Goal: Information Seeking & Learning: Check status

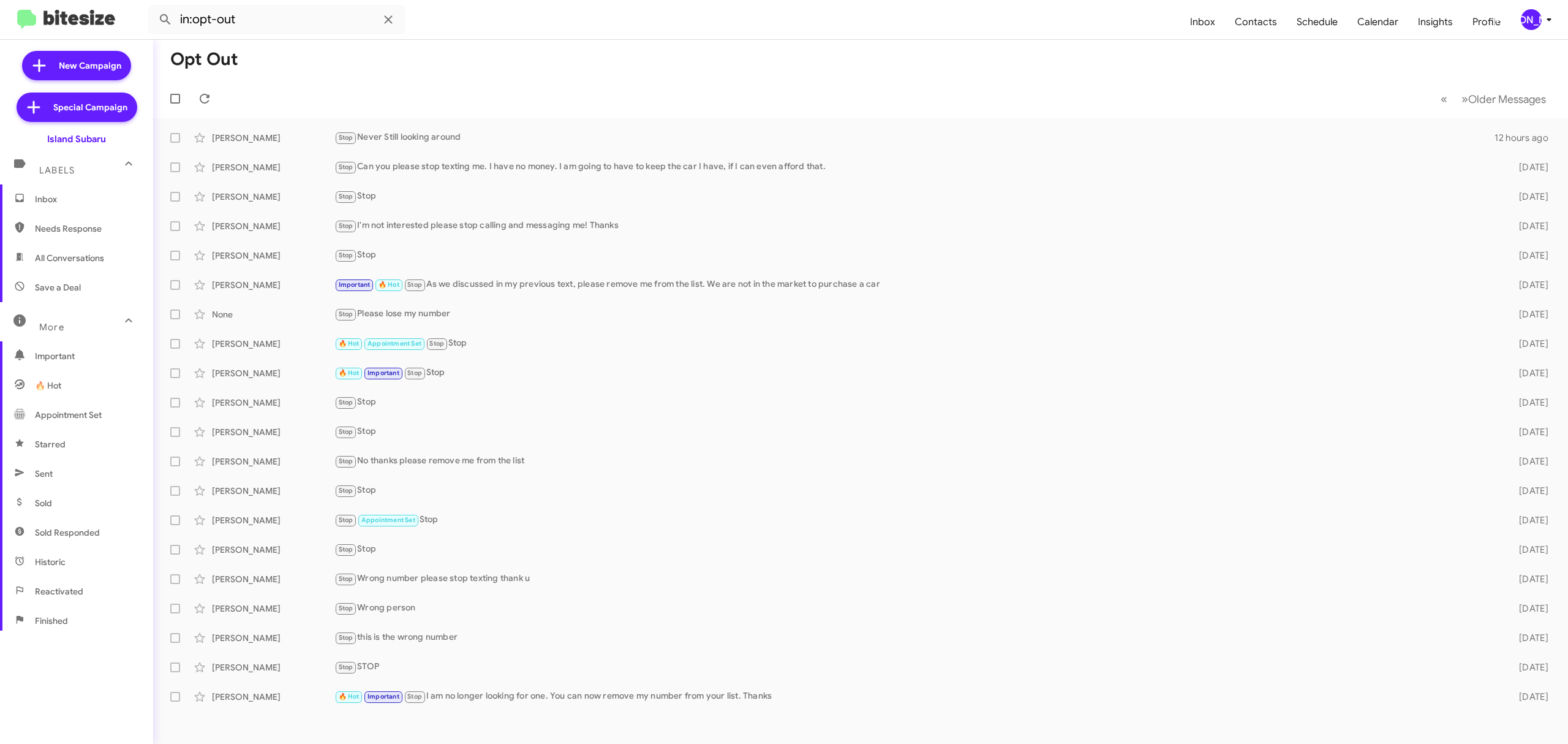
scroll to position [131, 0]
click at [1527, 27] on div "[PERSON_NAME]" at bounding box center [1530, 19] width 21 height 21
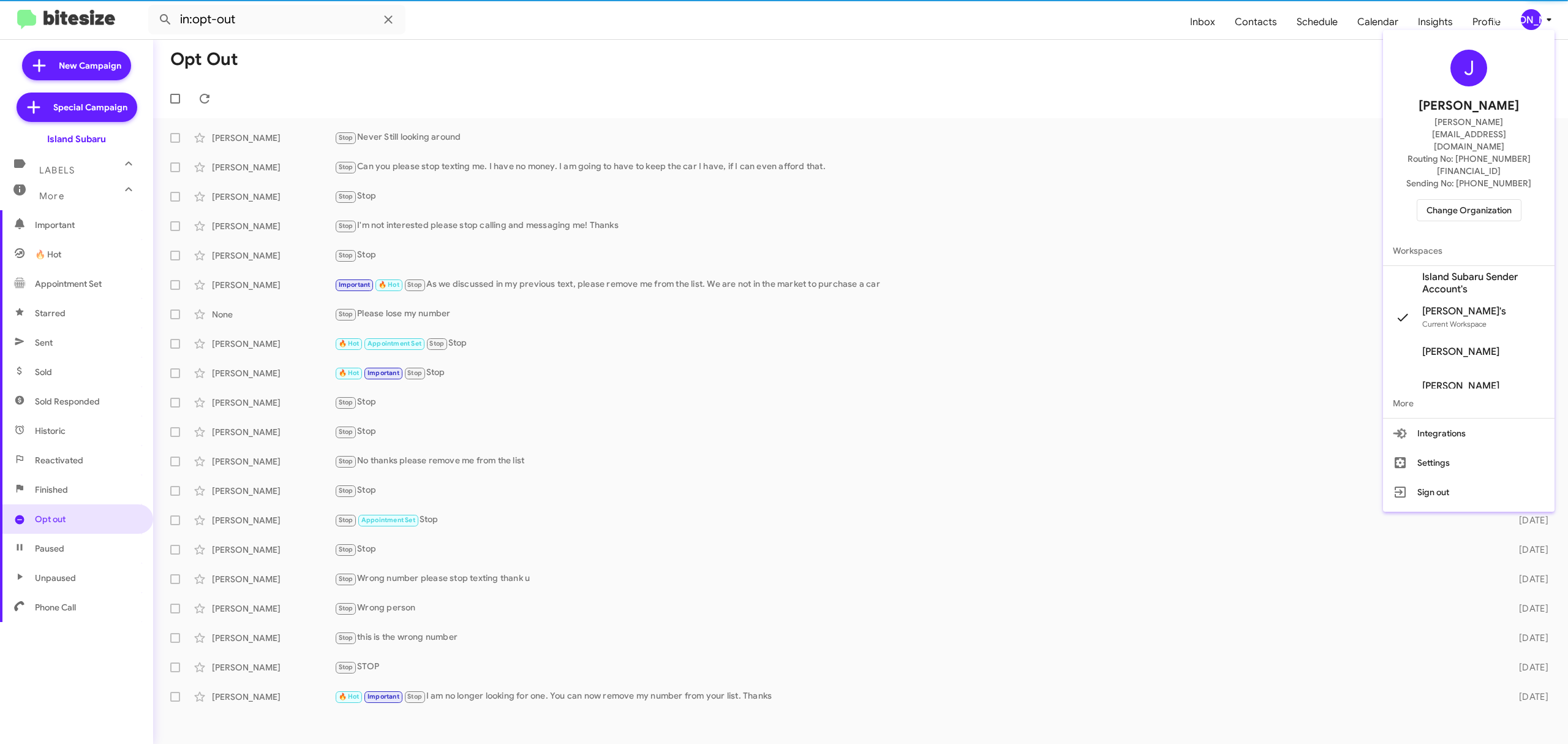
click at [1464, 200] on span "Change Organization" at bounding box center [1469, 210] width 85 height 21
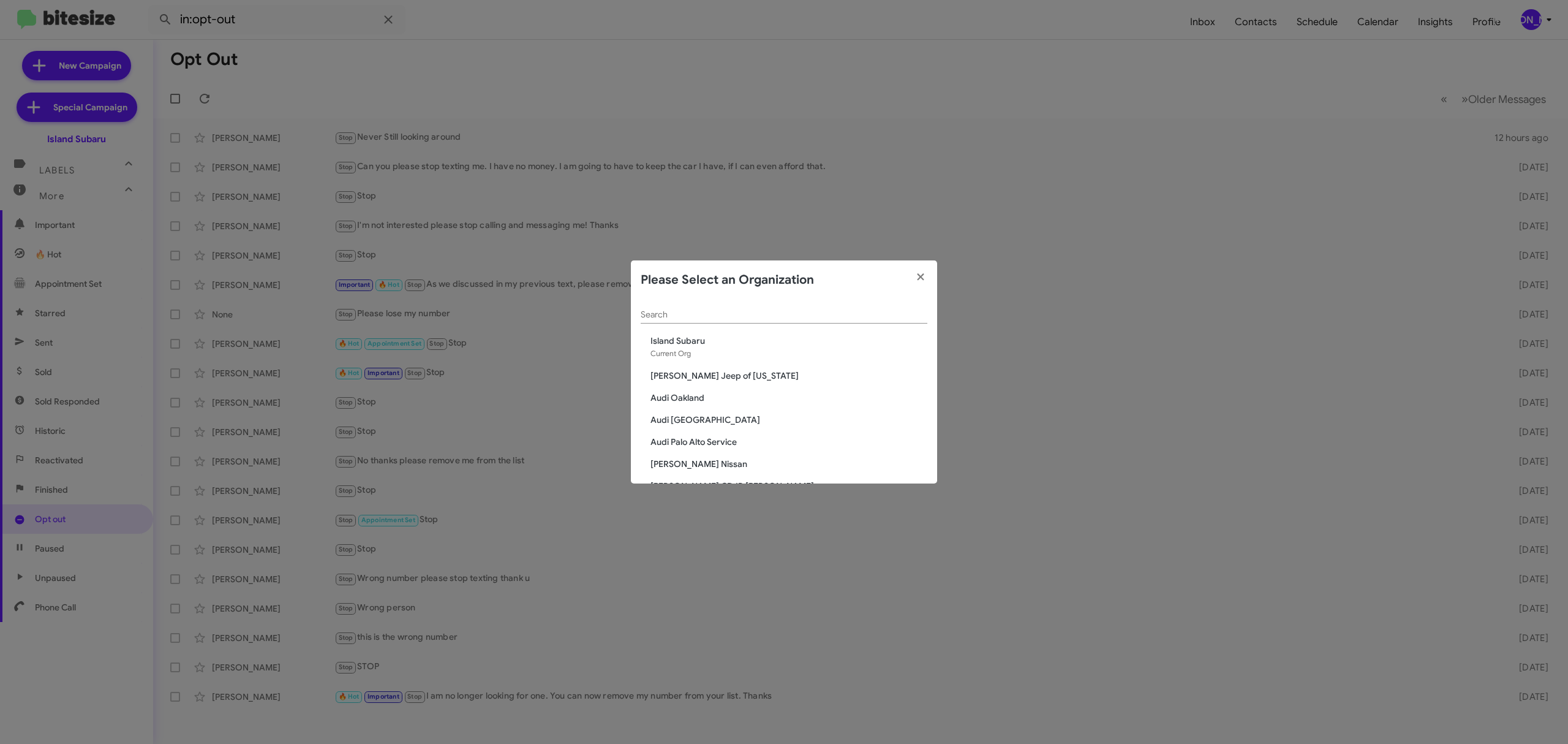
click at [789, 314] on input "Search" at bounding box center [784, 314] width 287 height 10
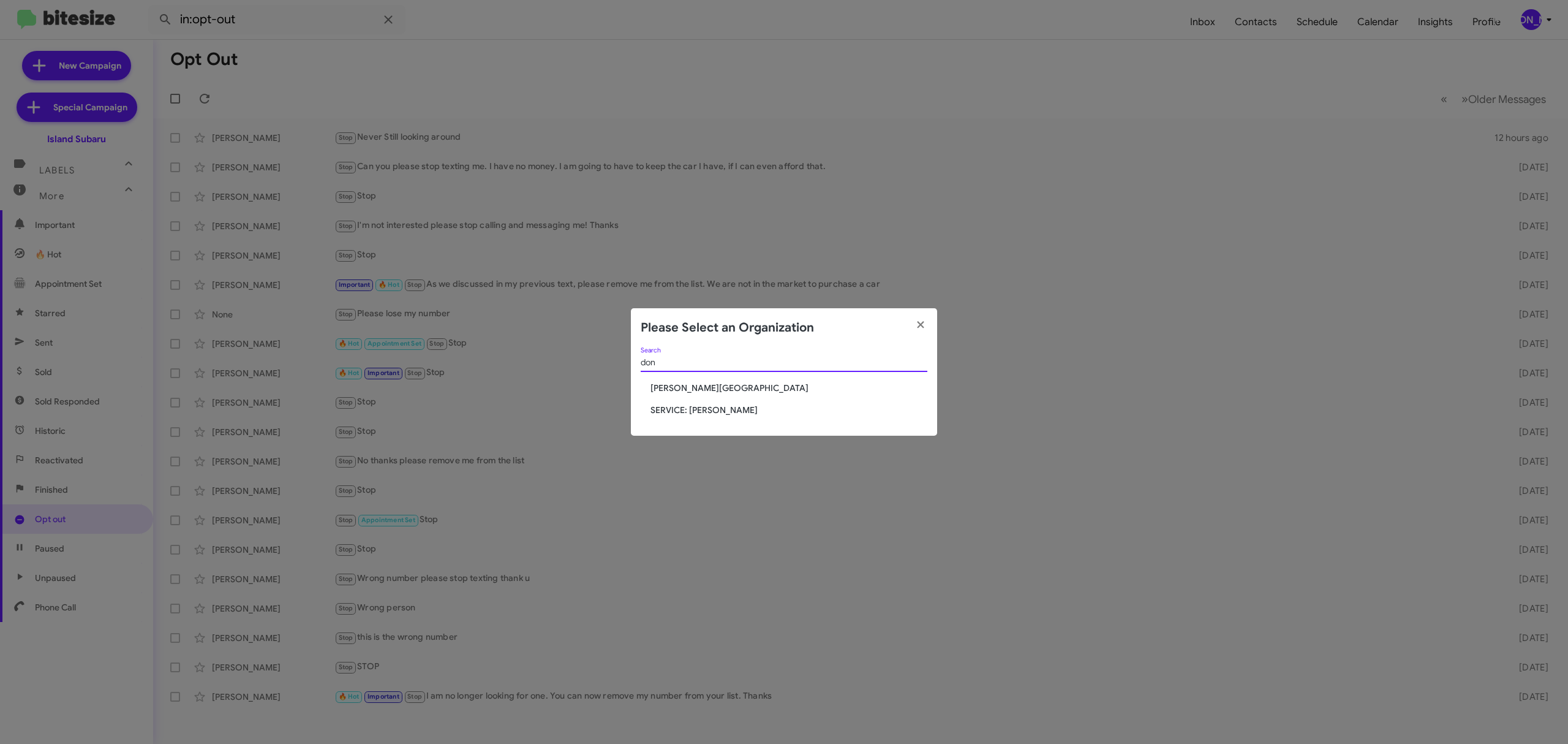
type input "don"
click at [723, 391] on span "[PERSON_NAME][GEOGRAPHIC_DATA]" at bounding box center [788, 388] width 277 height 12
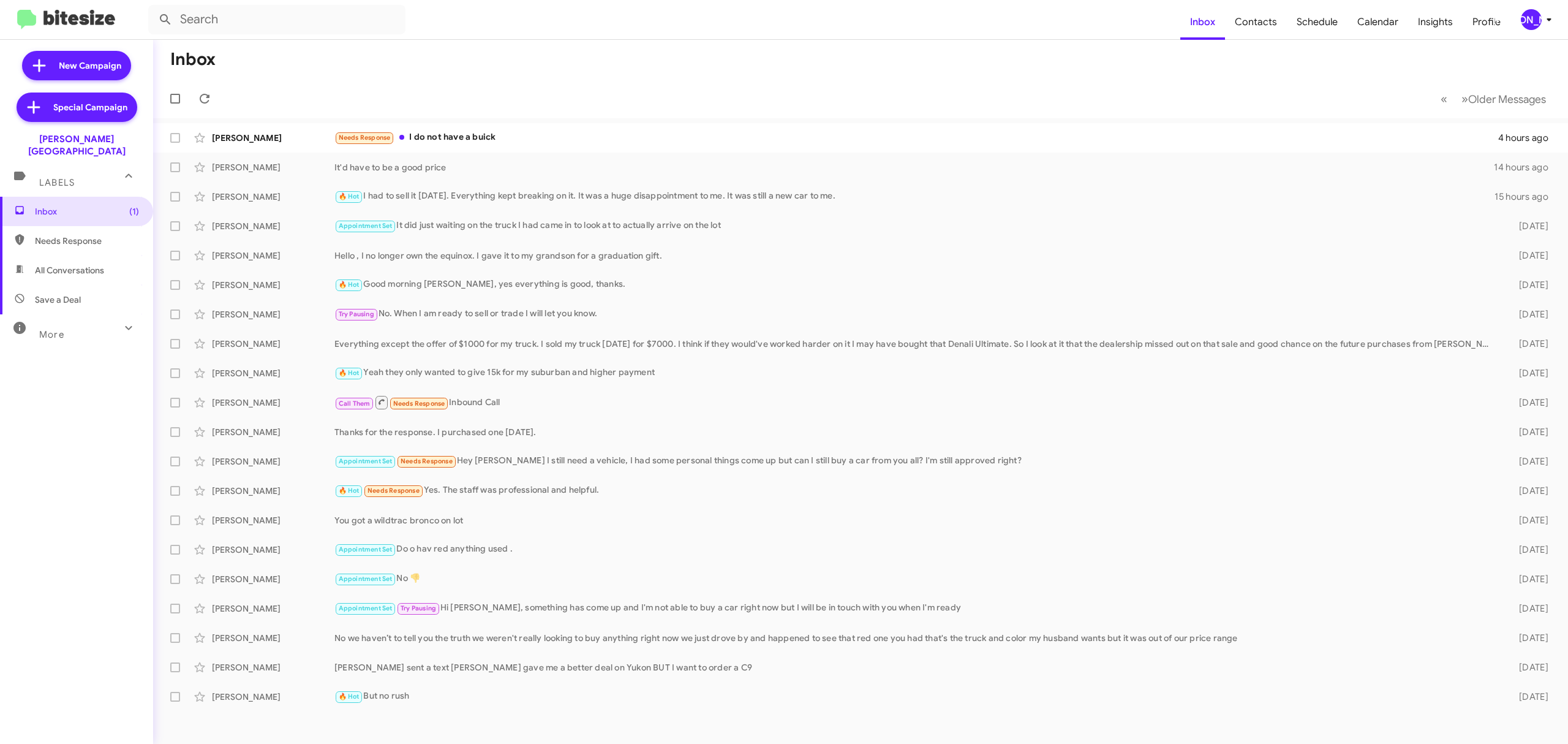
click at [93, 318] on div "More" at bounding box center [64, 330] width 109 height 23
click at [66, 235] on span "Needs Response" at bounding box center [87, 241] width 104 height 12
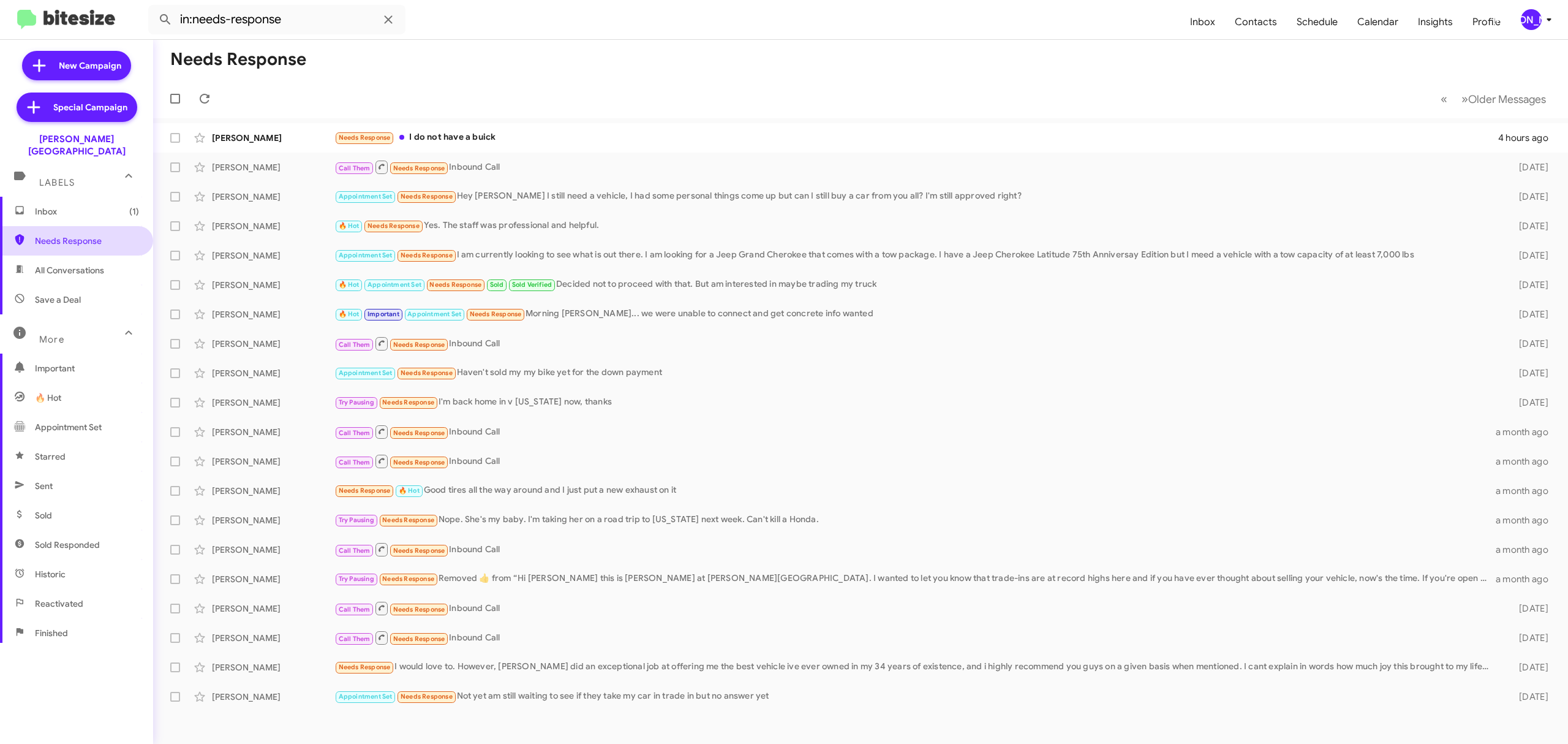
scroll to position [131, 0]
click at [69, 519] on span "Opt out" at bounding box center [76, 531] width 153 height 29
type input "in:opt-out"
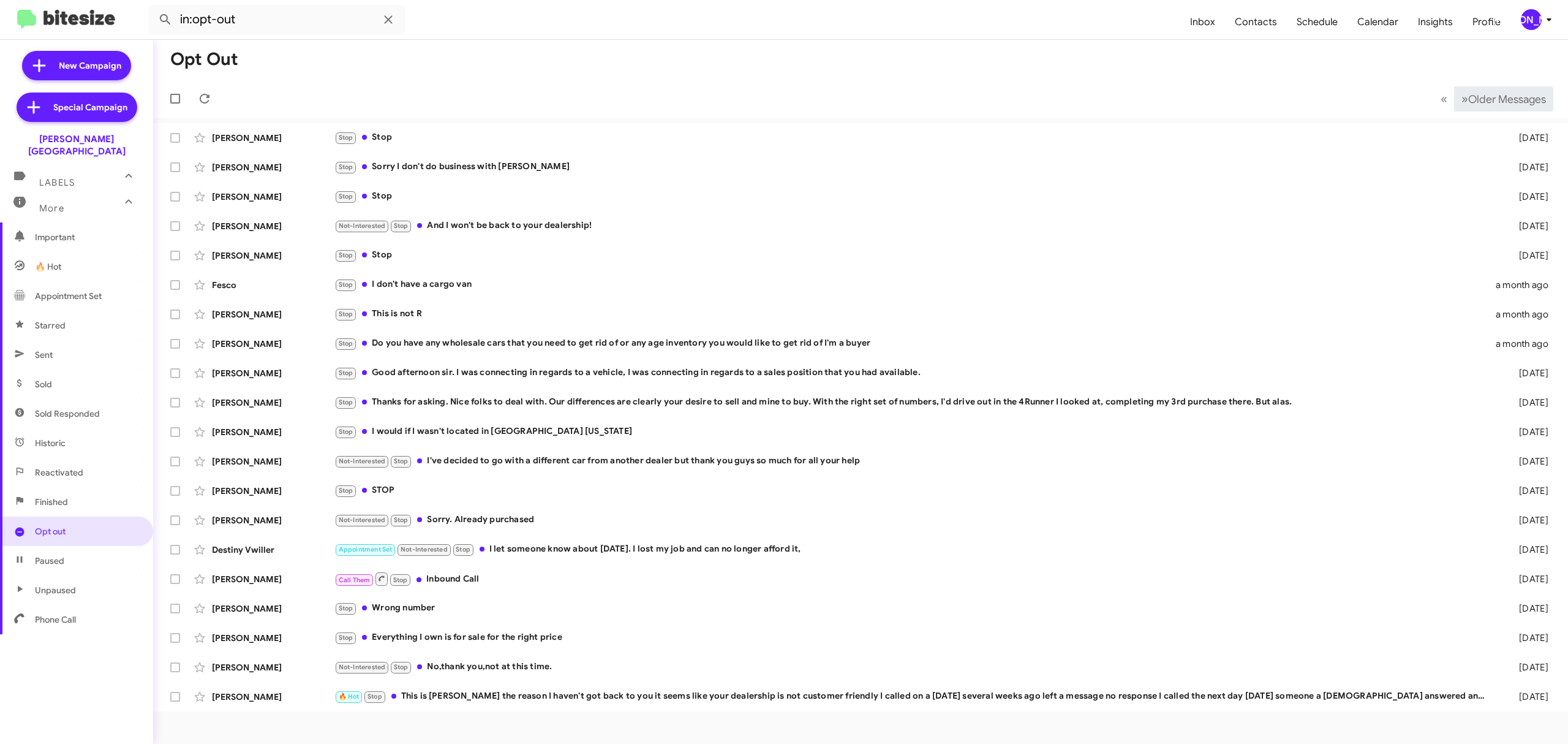
click at [1492, 110] on button "» Next Older Messages" at bounding box center [1504, 99] width 99 height 25
click at [1498, 96] on span "Older Messages" at bounding box center [1507, 99] width 78 height 13
click at [1493, 94] on span "Older Messages" at bounding box center [1507, 99] width 78 height 13
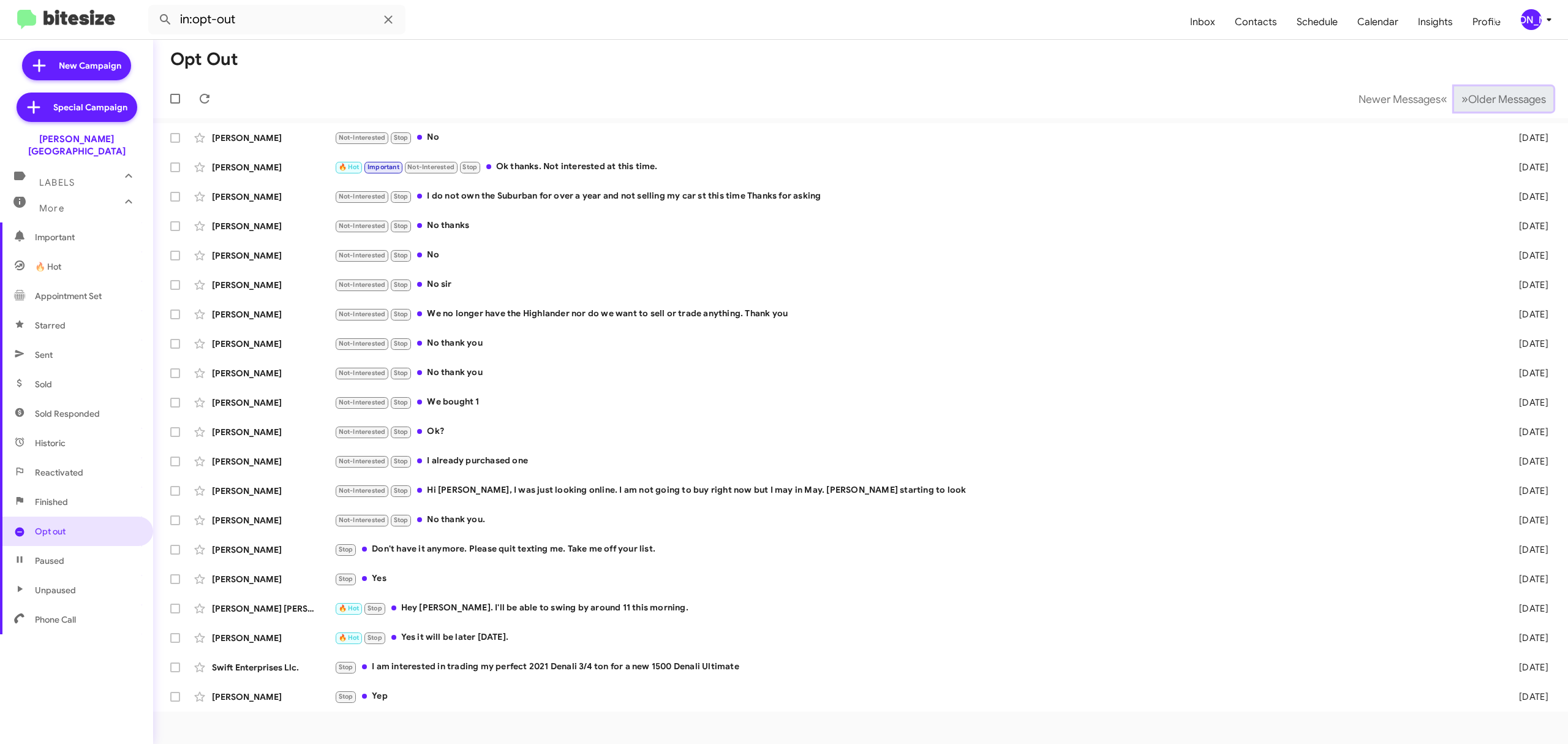
click at [1477, 96] on span "Older Messages" at bounding box center [1507, 99] width 78 height 13
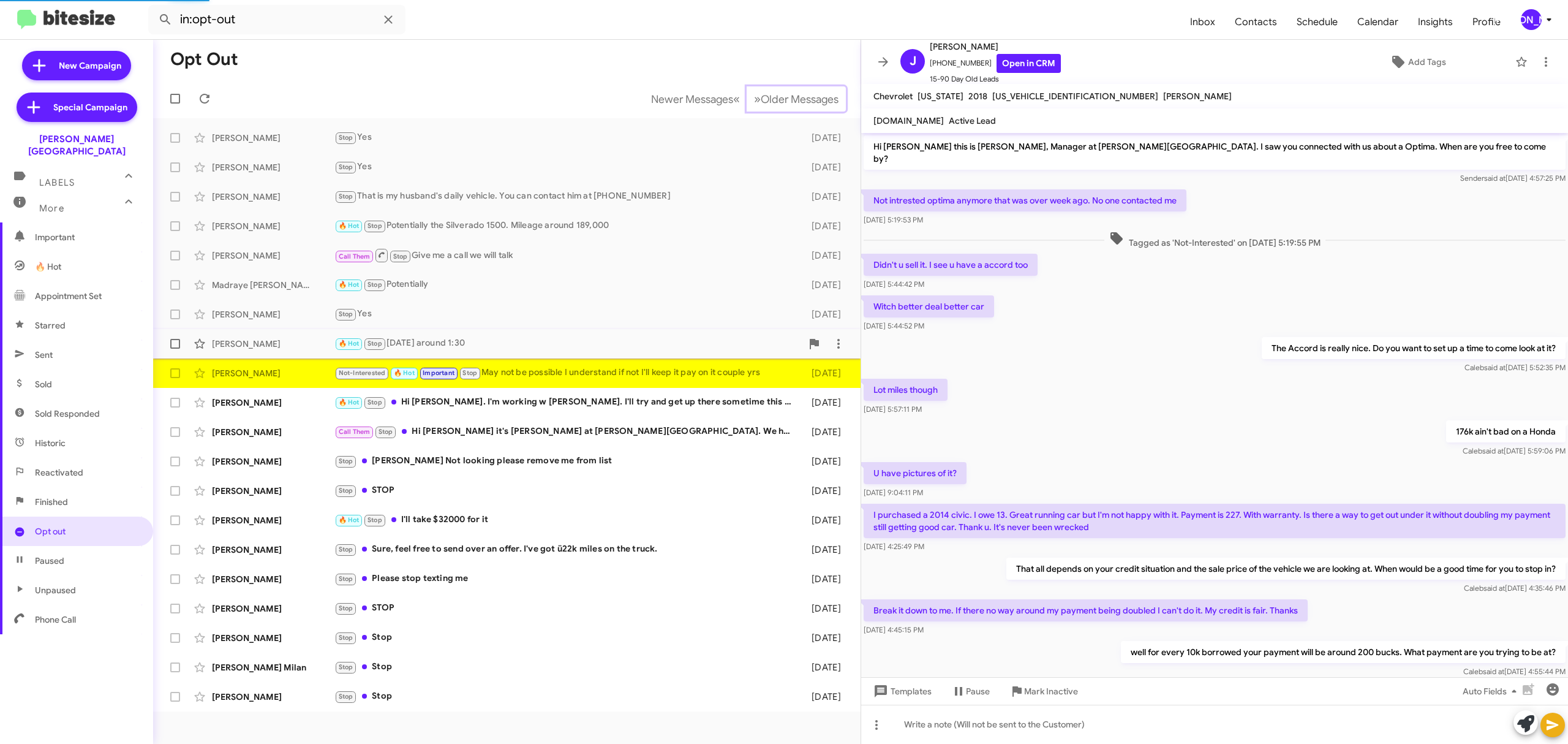
scroll to position [146, 0]
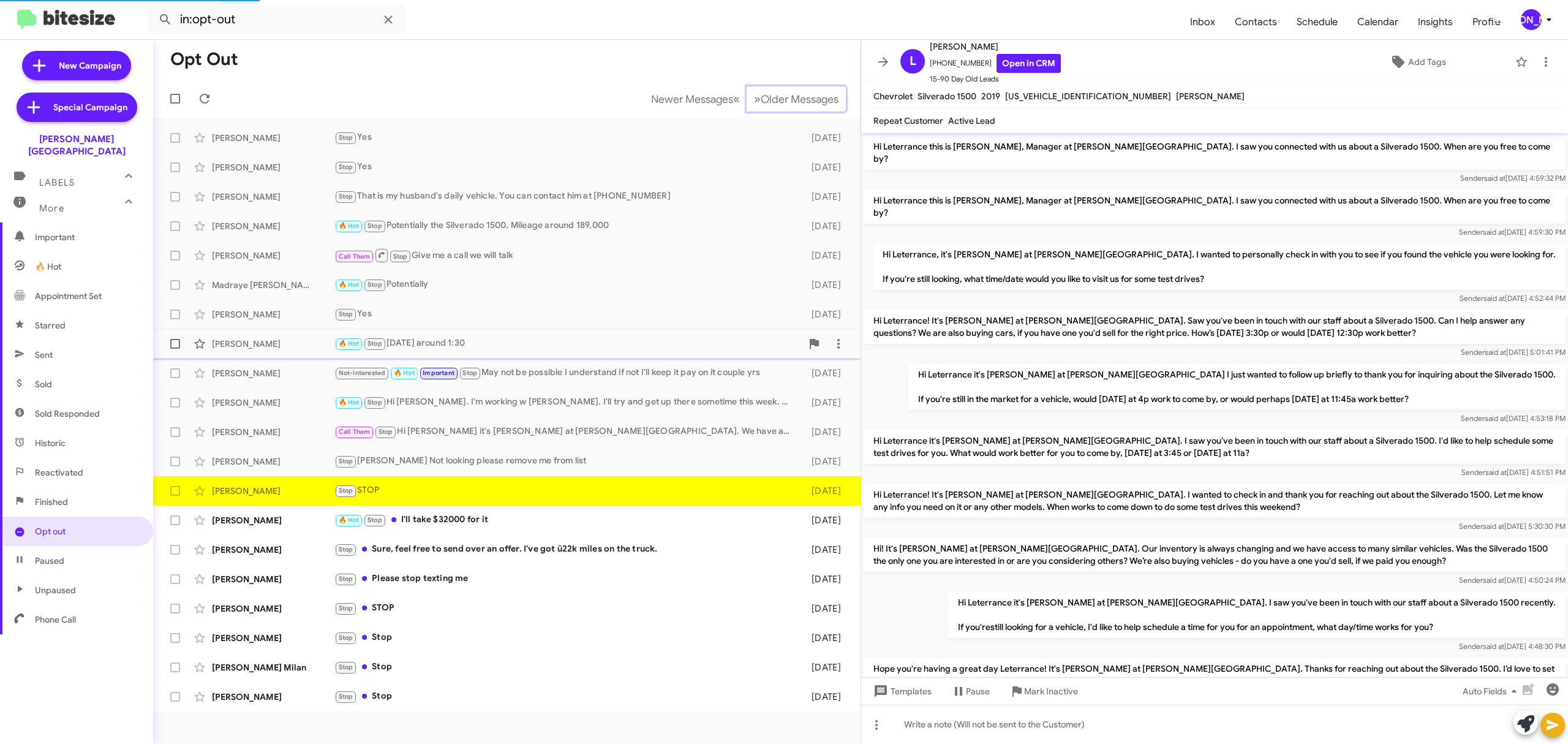
scroll to position [108, 0]
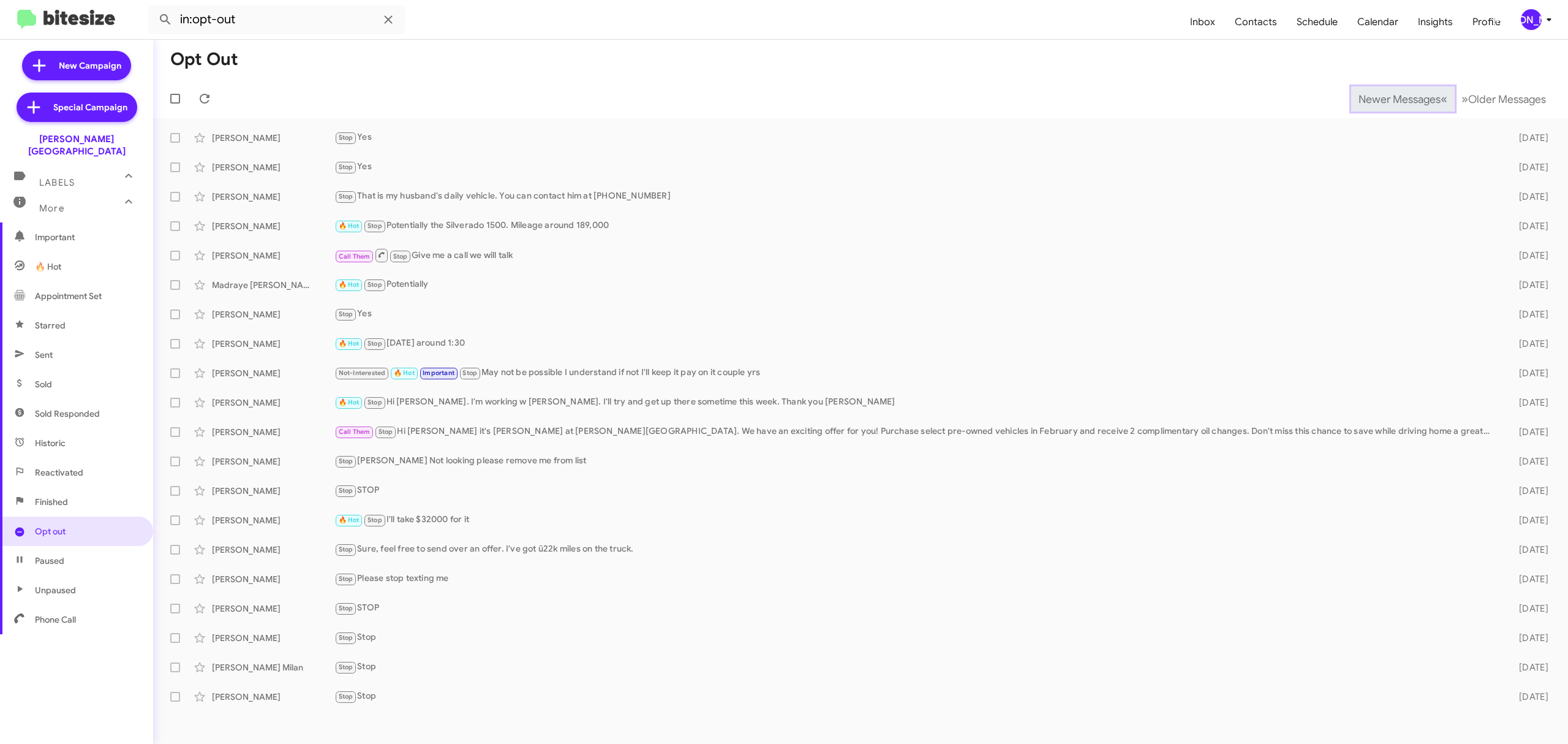
click at [1389, 98] on span "Newer Messages" at bounding box center [1399, 99] width 82 height 13
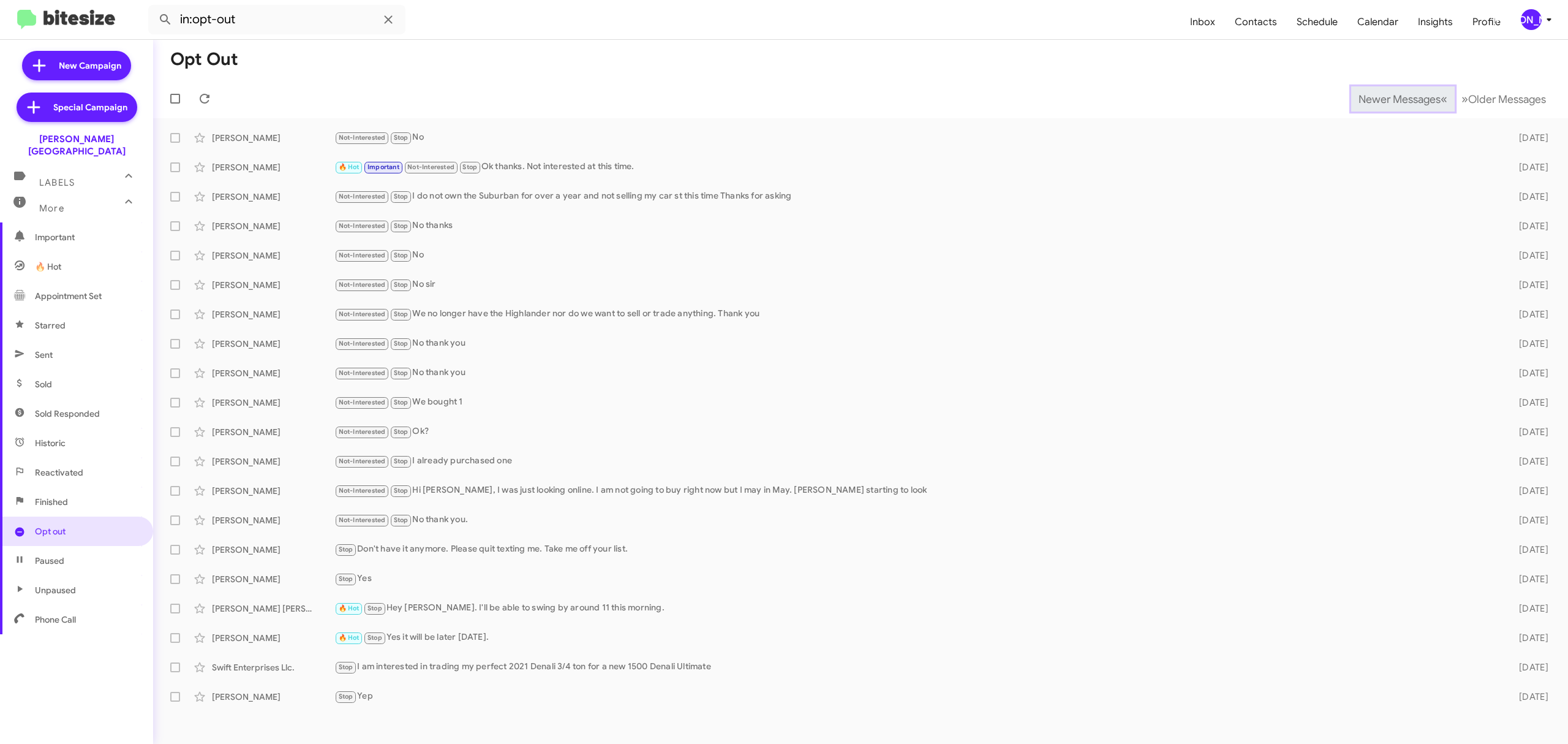
click at [1389, 98] on span "Newer Messages" at bounding box center [1399, 99] width 82 height 13
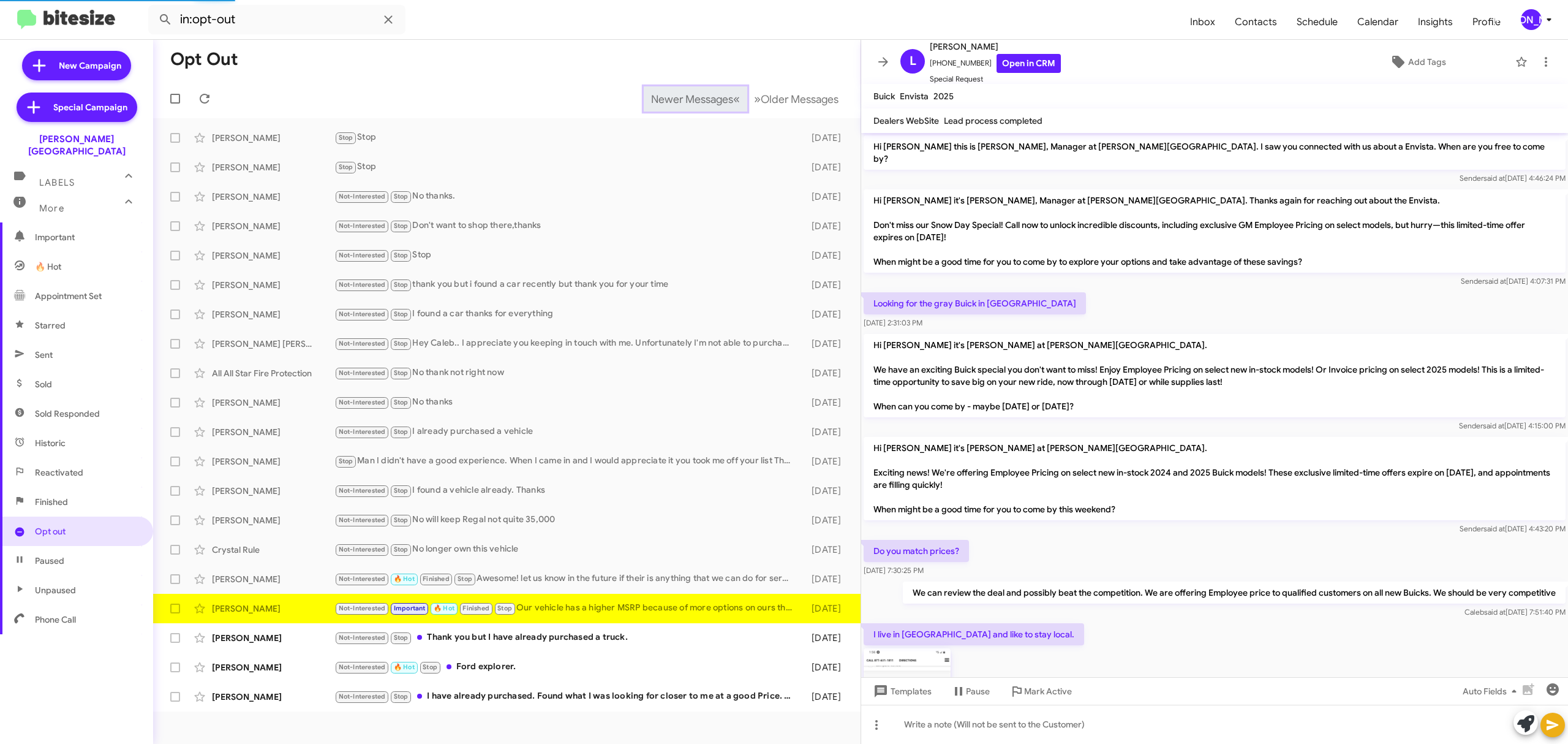
scroll to position [611, 0]
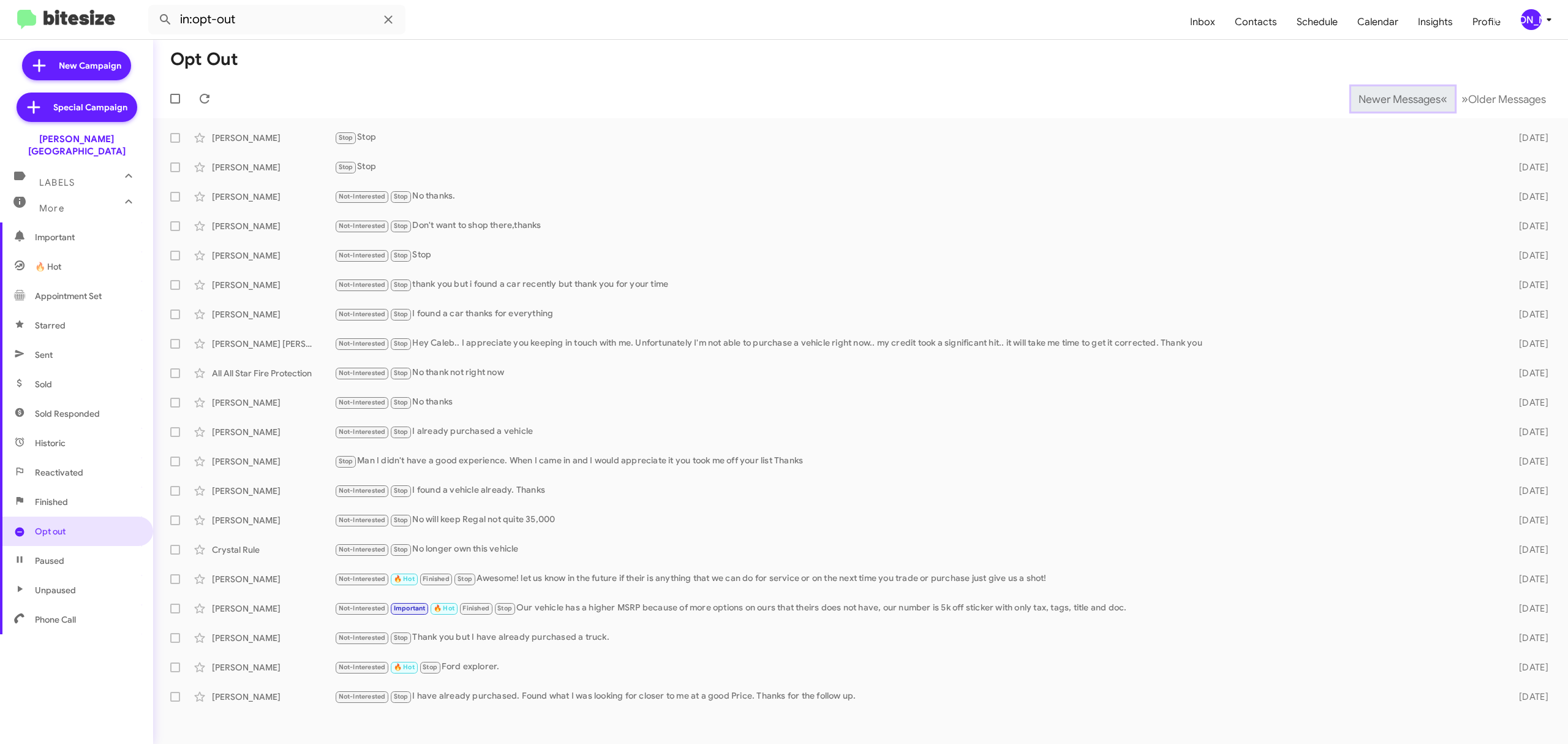
click at [1389, 98] on span "Newer Messages" at bounding box center [1399, 99] width 82 height 13
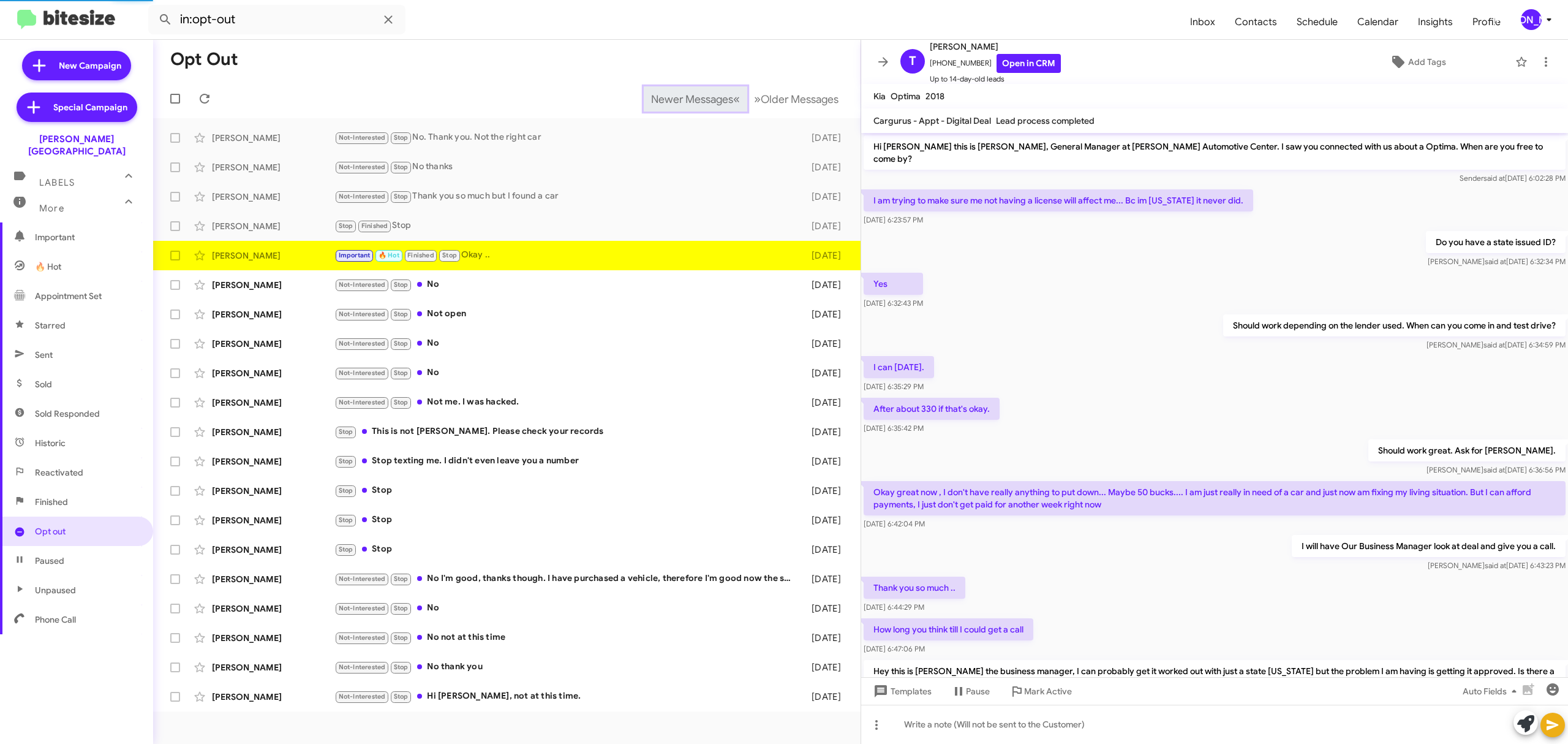
scroll to position [248, 0]
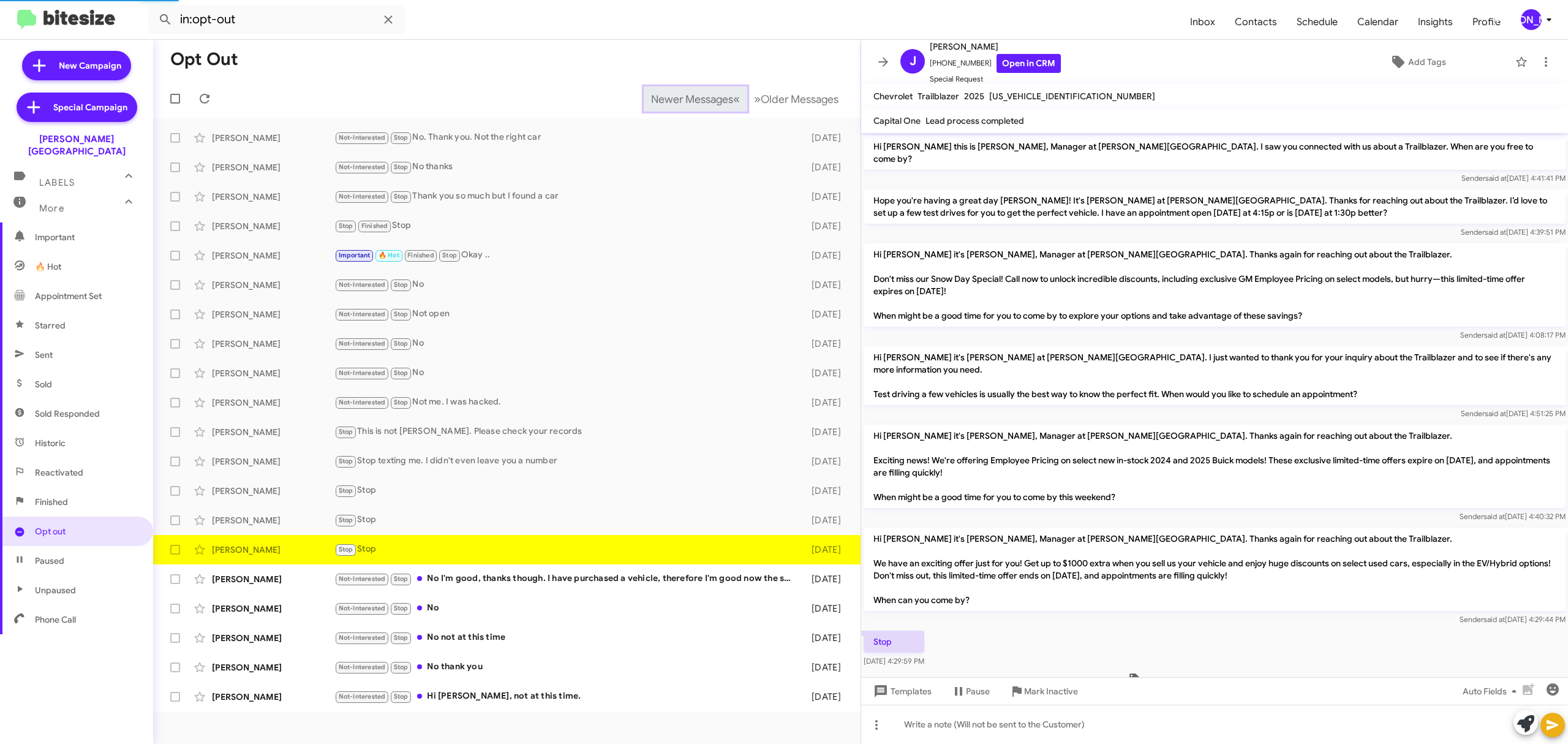
scroll to position [27, 0]
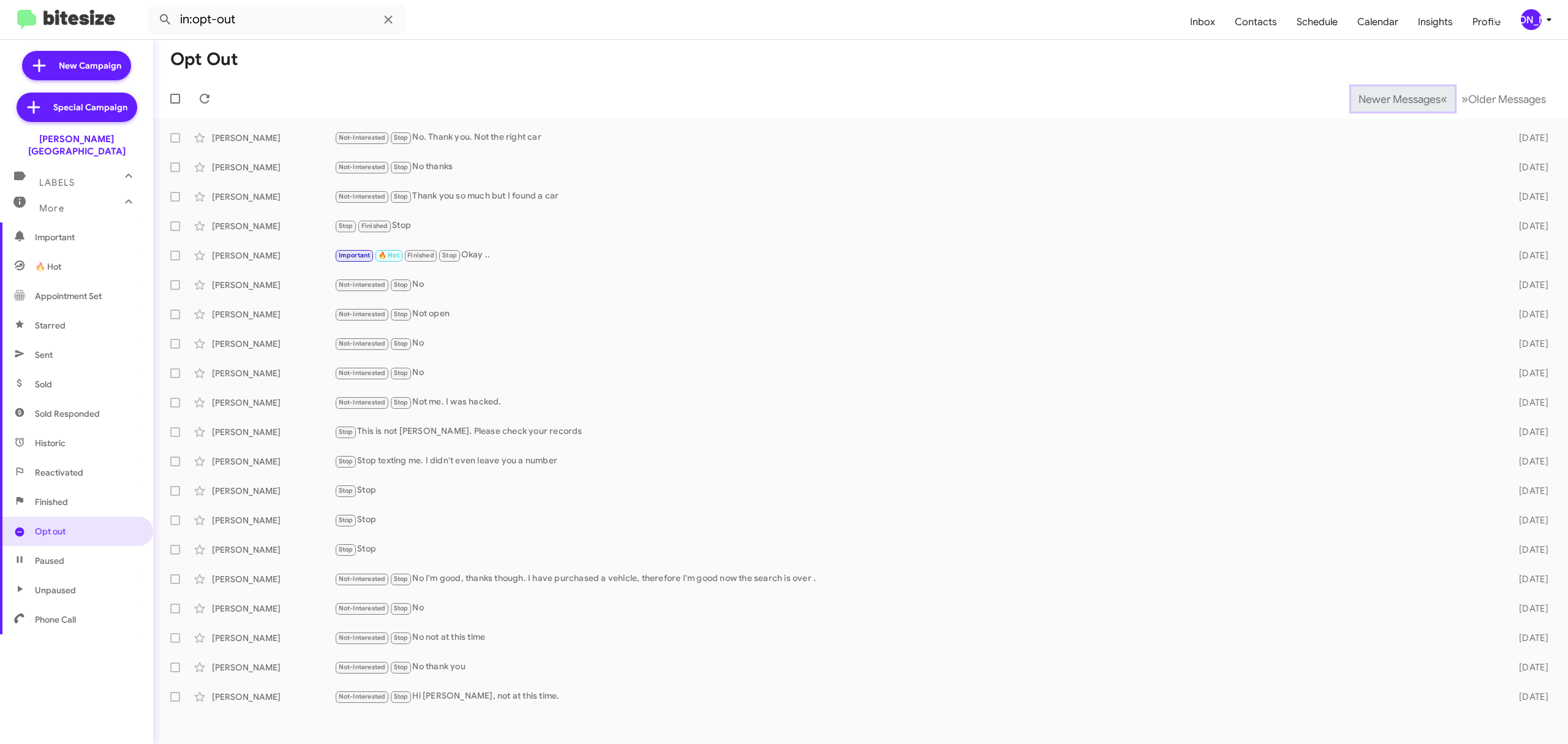
click at [1389, 98] on span "Newer Messages" at bounding box center [1399, 99] width 82 height 13
